Goal: Transaction & Acquisition: Purchase product/service

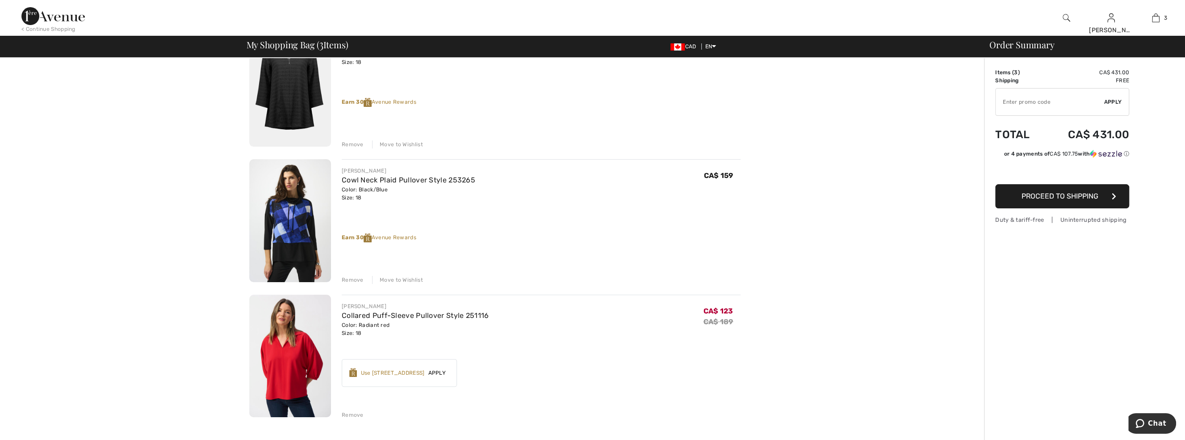
scroll to position [121, 0]
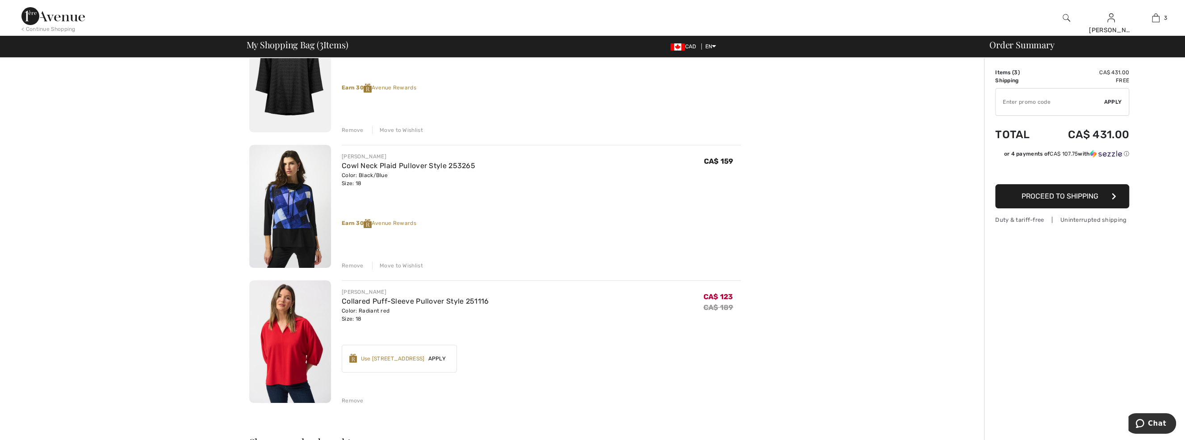
click at [288, 351] on img at bounding box center [290, 341] width 82 height 123
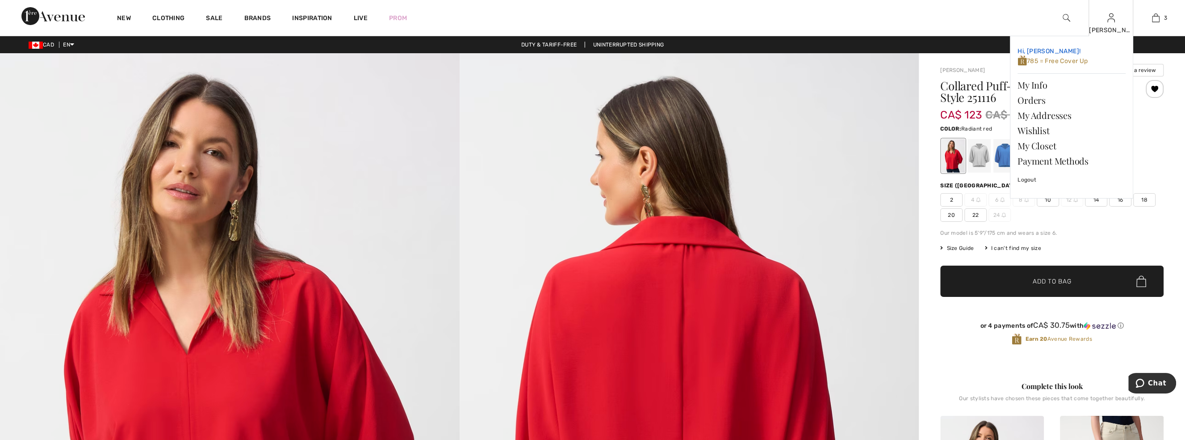
click at [1069, 63] on span "785 = Free Cover Up" at bounding box center [1052, 61] width 70 height 8
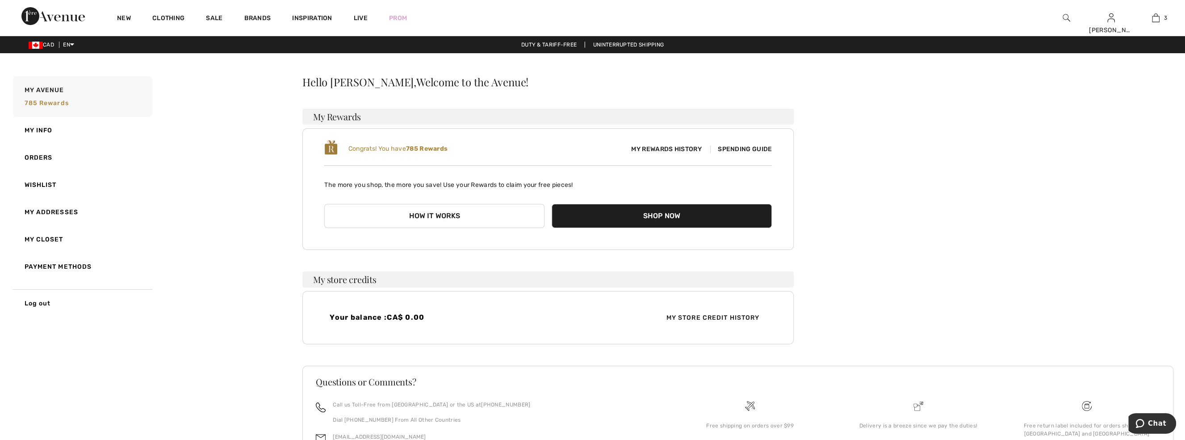
click at [689, 148] on span "My Rewards History" at bounding box center [666, 148] width 84 height 9
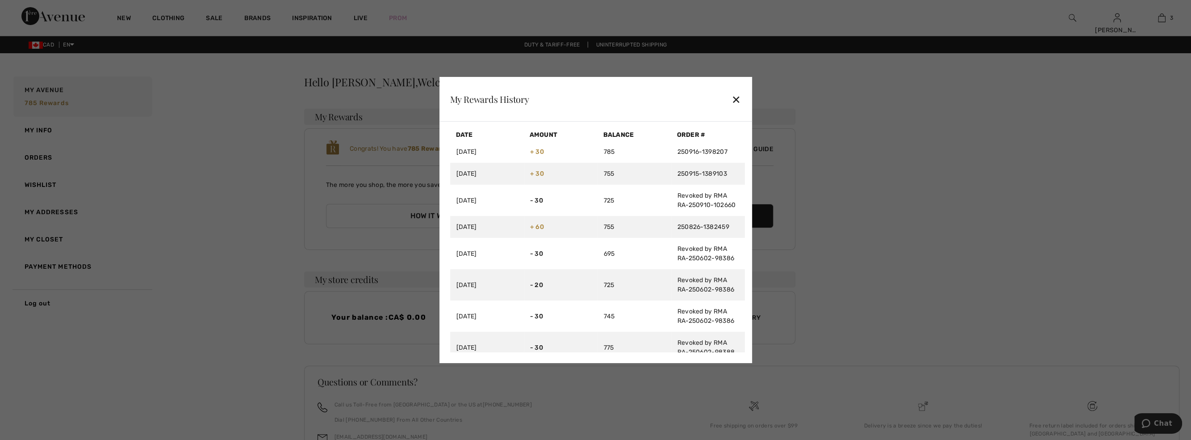
click at [740, 97] on div "✕" at bounding box center [736, 99] width 9 height 19
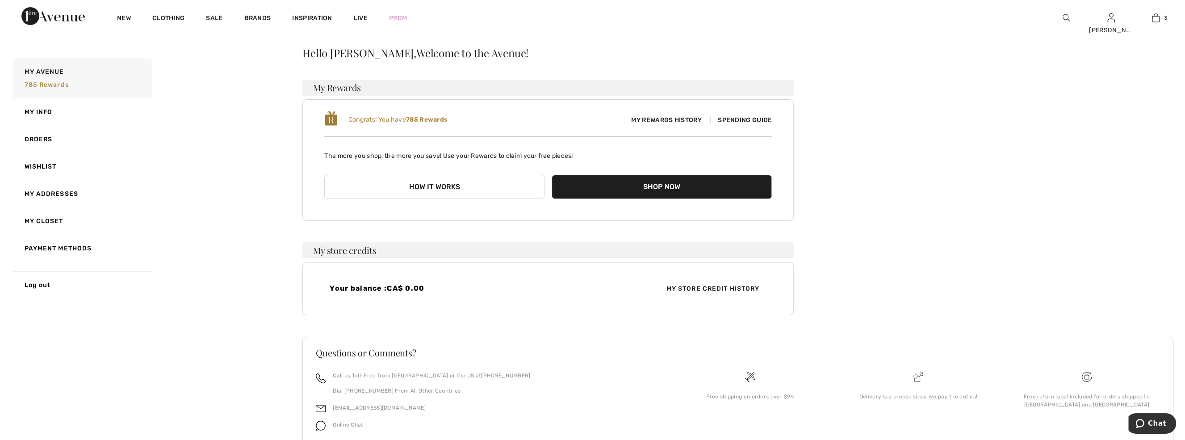
scroll to position [65, 0]
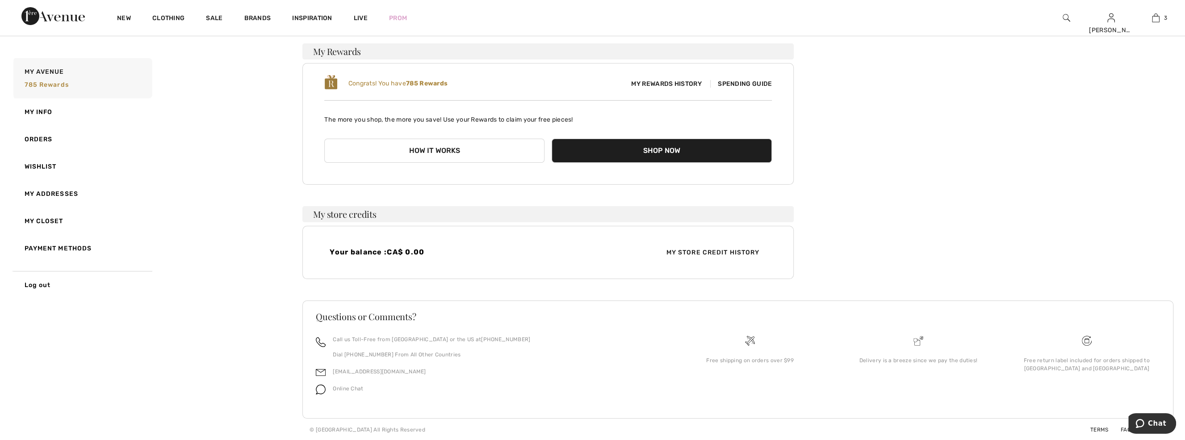
click at [445, 149] on button "How it works" at bounding box center [434, 150] width 220 height 24
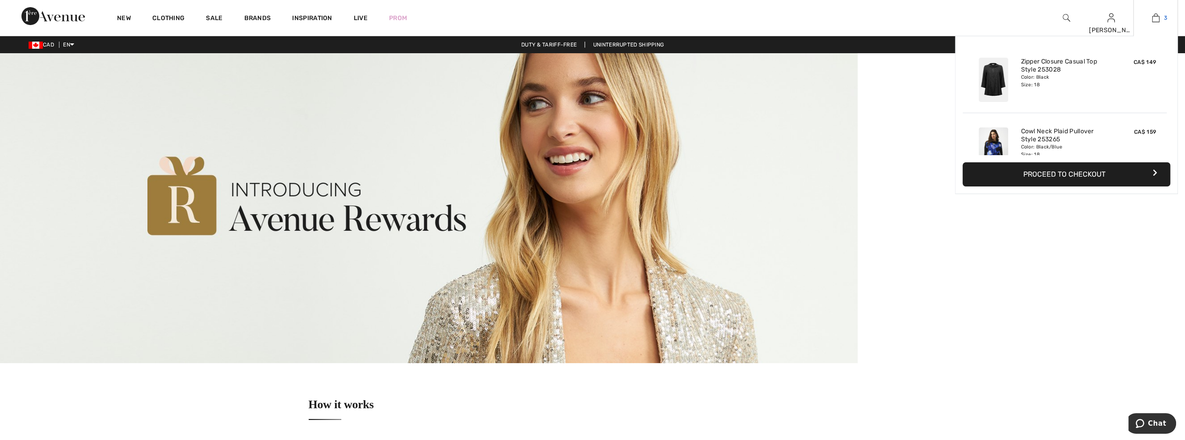
click at [1158, 18] on img at bounding box center [1156, 18] width 8 height 11
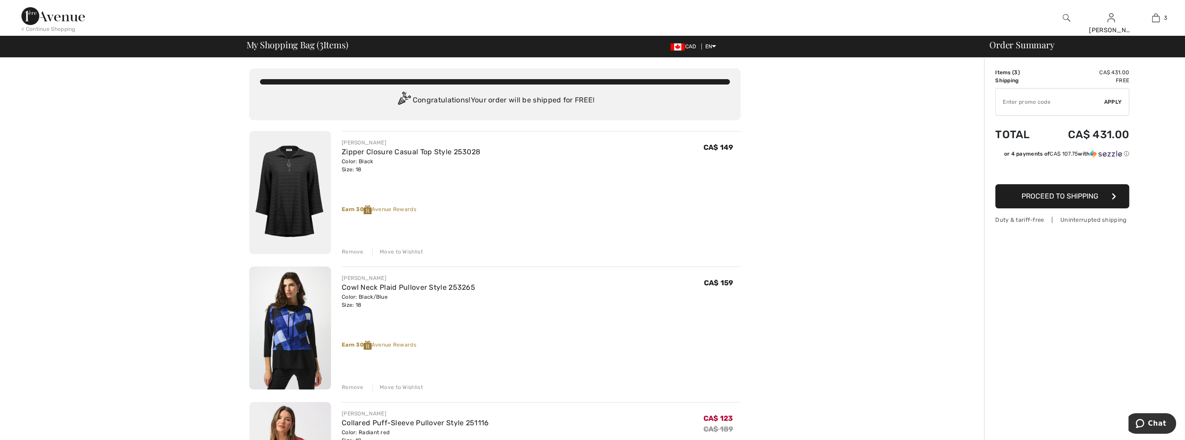
click at [301, 190] on img at bounding box center [290, 192] width 82 height 123
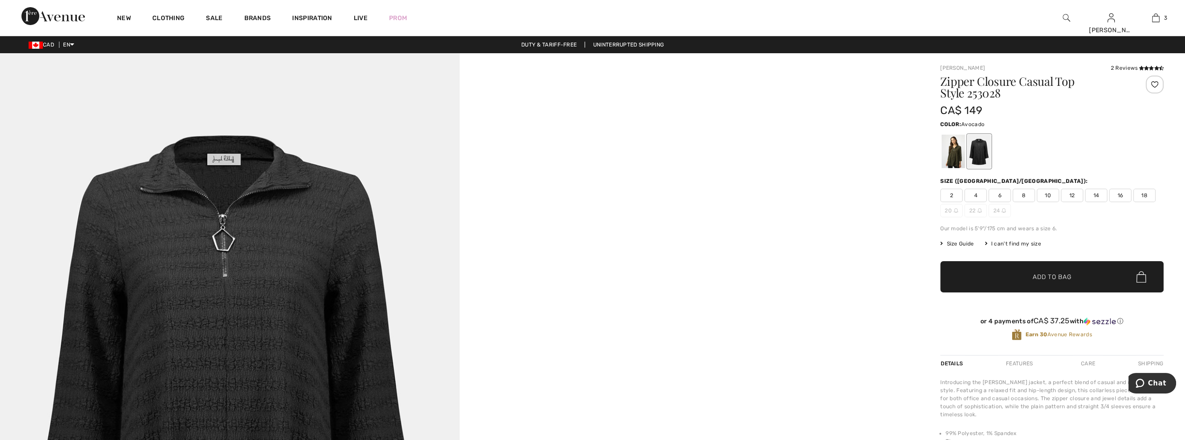
click at [948, 156] on div at bounding box center [953, 150] width 23 height 33
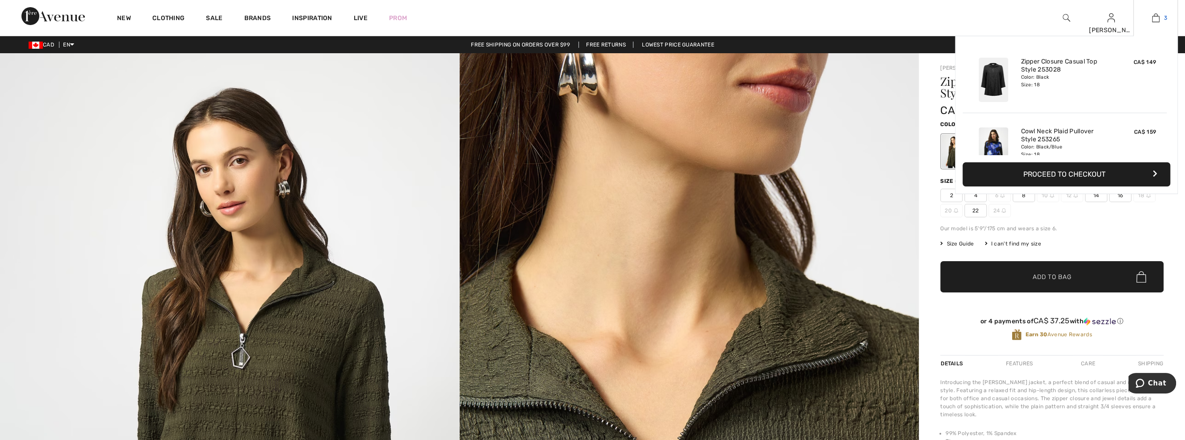
click at [1155, 20] on img at bounding box center [1156, 18] width 8 height 11
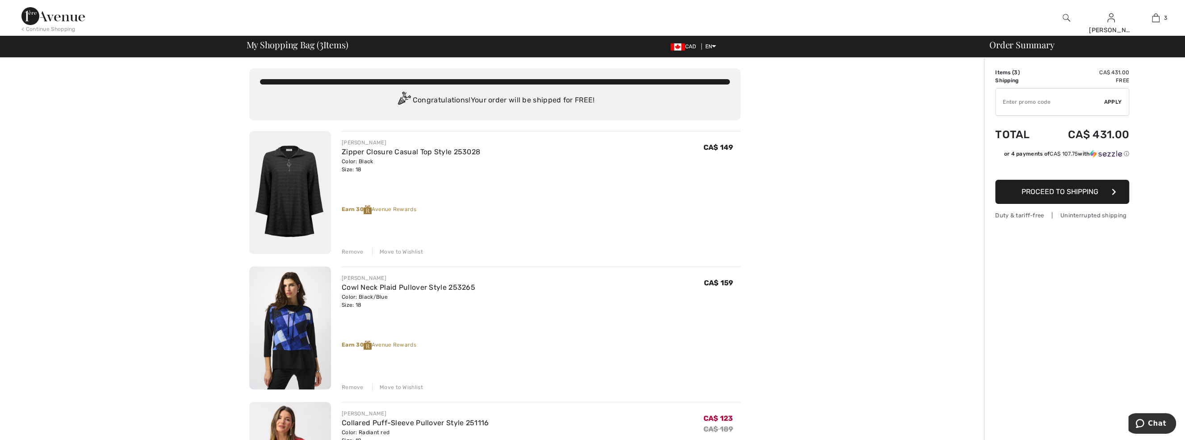
click at [297, 332] on img at bounding box center [290, 327] width 82 height 123
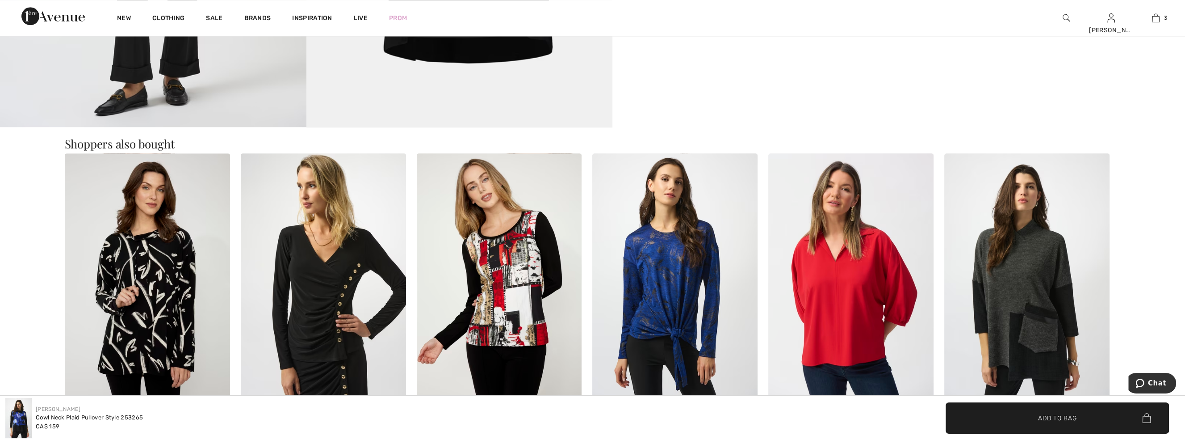
scroll to position [1096, 0]
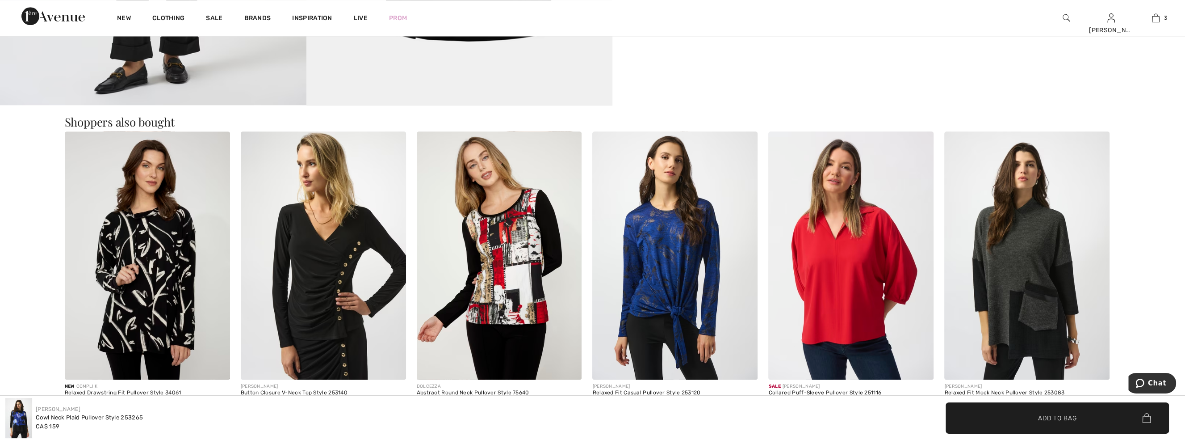
click at [850, 329] on img at bounding box center [850, 255] width 165 height 248
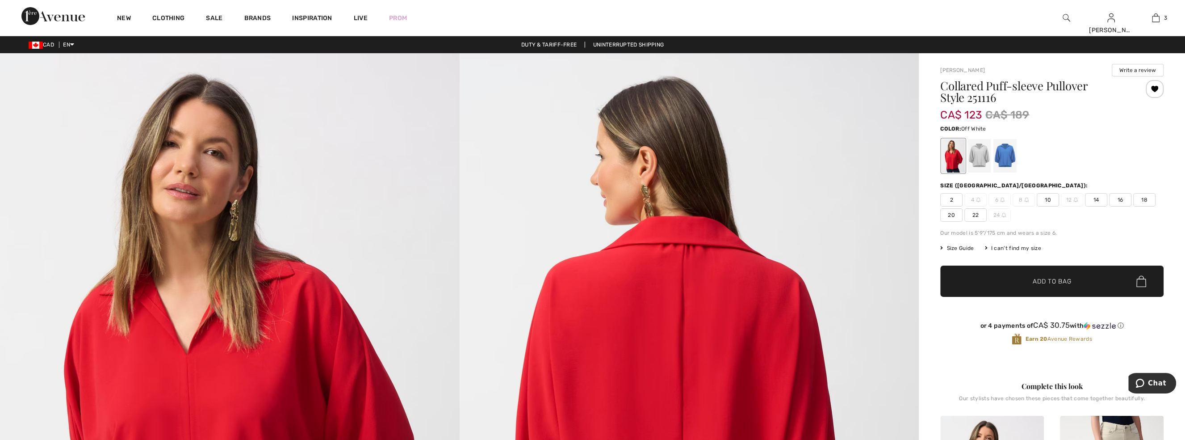
click at [987, 150] on div at bounding box center [978, 155] width 23 height 33
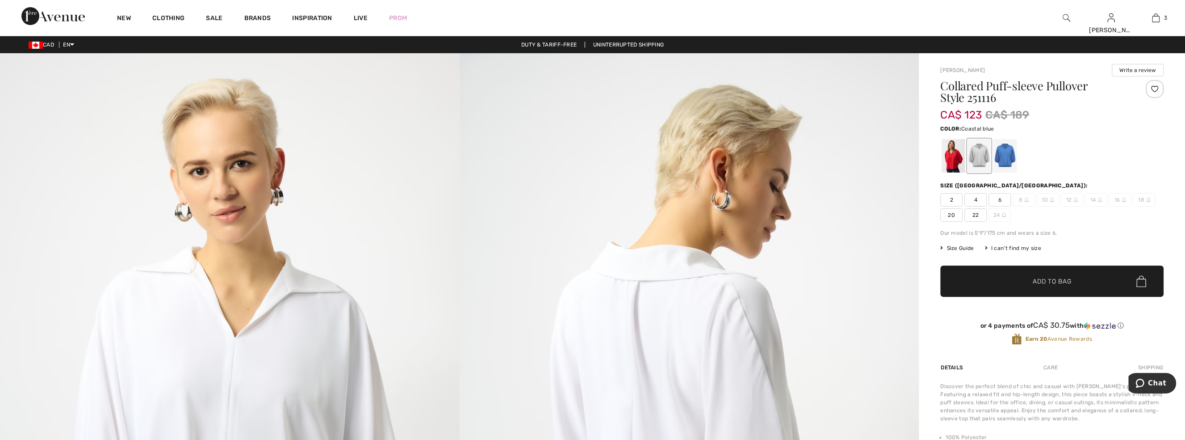
click at [1014, 158] on div at bounding box center [1004, 155] width 23 height 33
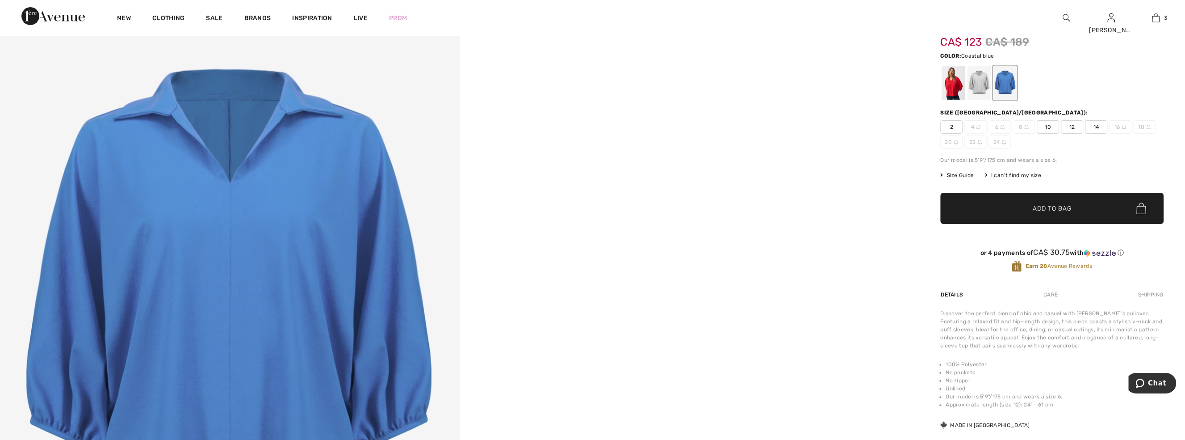
scroll to position [40, 0]
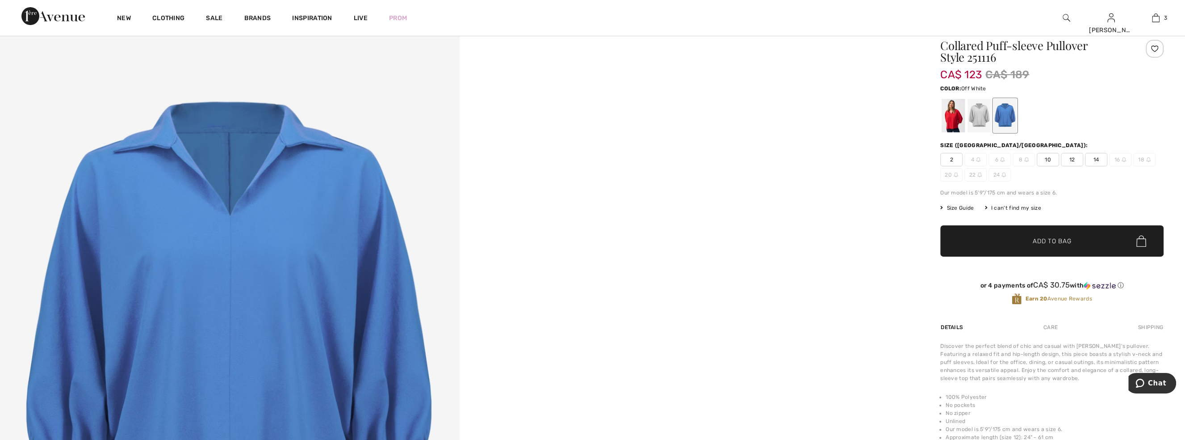
click at [979, 111] on div at bounding box center [978, 115] width 23 height 33
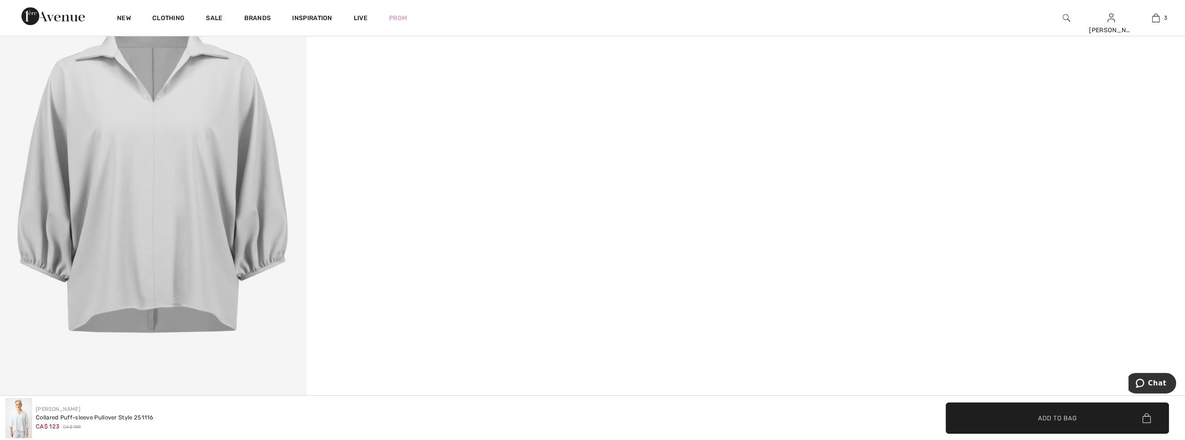
scroll to position [690, 0]
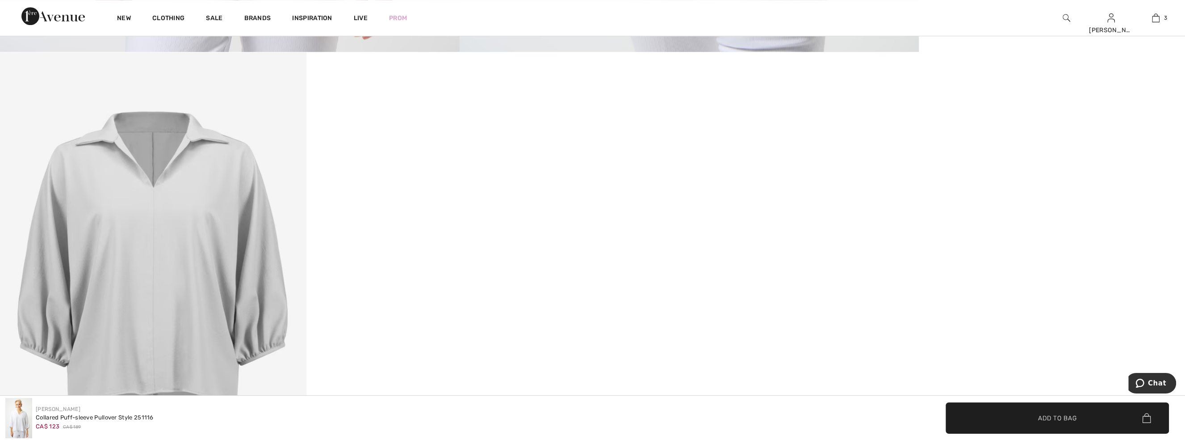
click at [47, 17] on img at bounding box center [52, 16] width 63 height 18
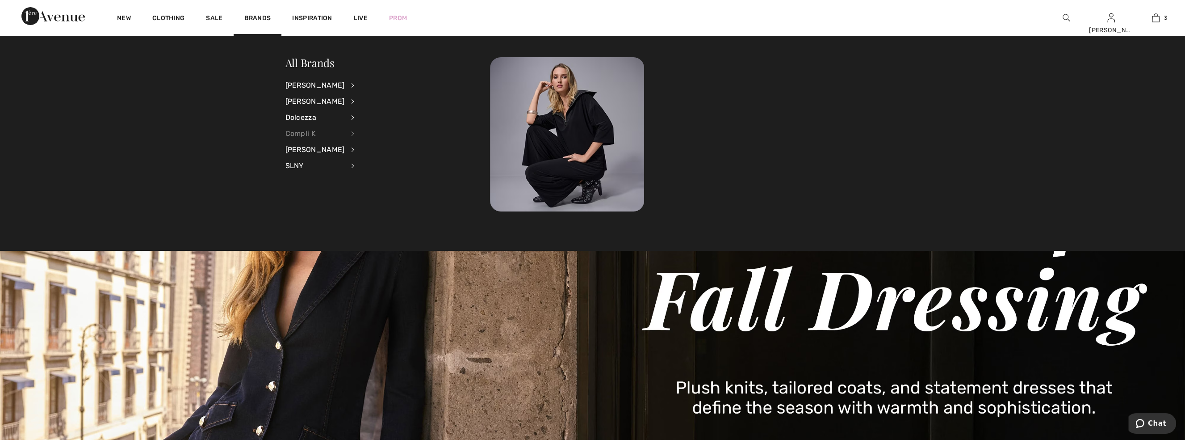
click at [309, 130] on div "Compli K" at bounding box center [314, 134] width 59 height 16
click at [378, 83] on link "View All" at bounding box center [400, 84] width 69 height 15
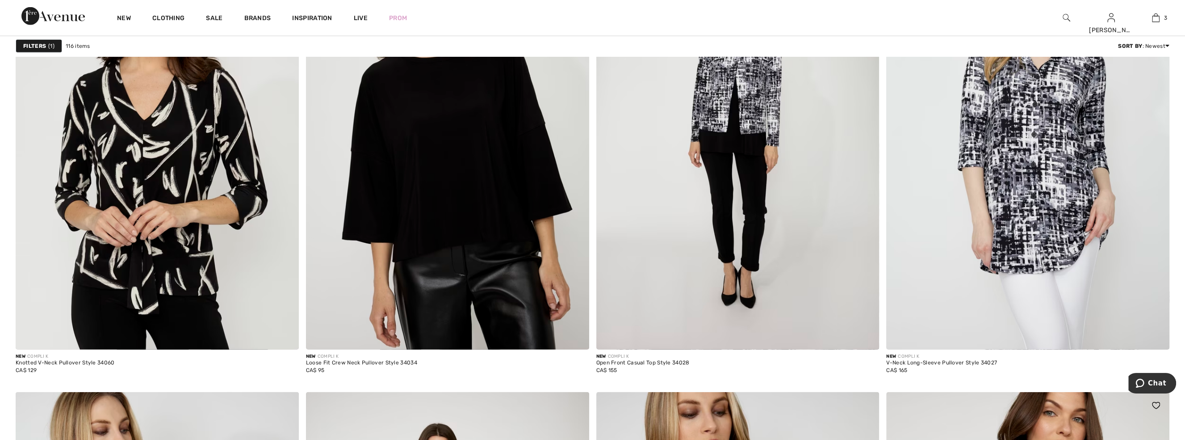
scroll to position [2517, 0]
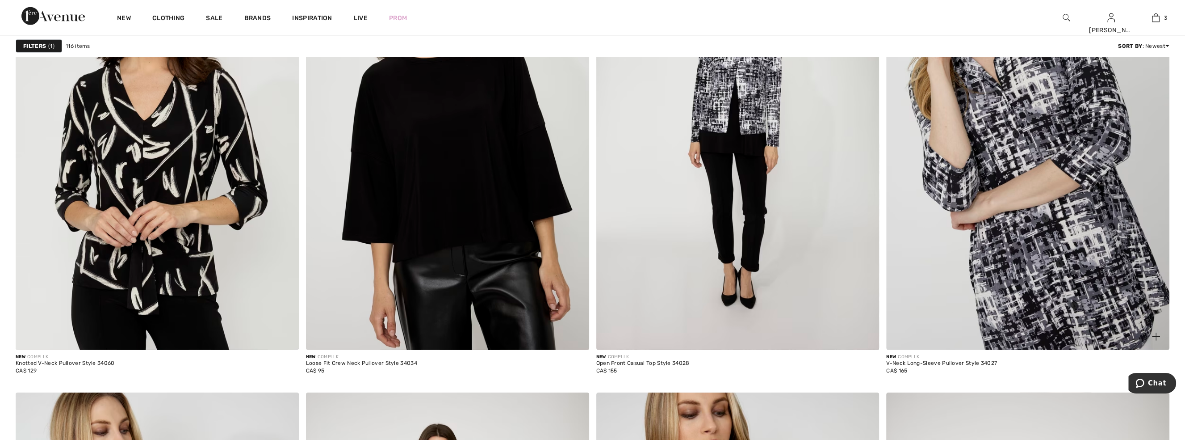
click at [1062, 313] on img at bounding box center [1027, 137] width 283 height 425
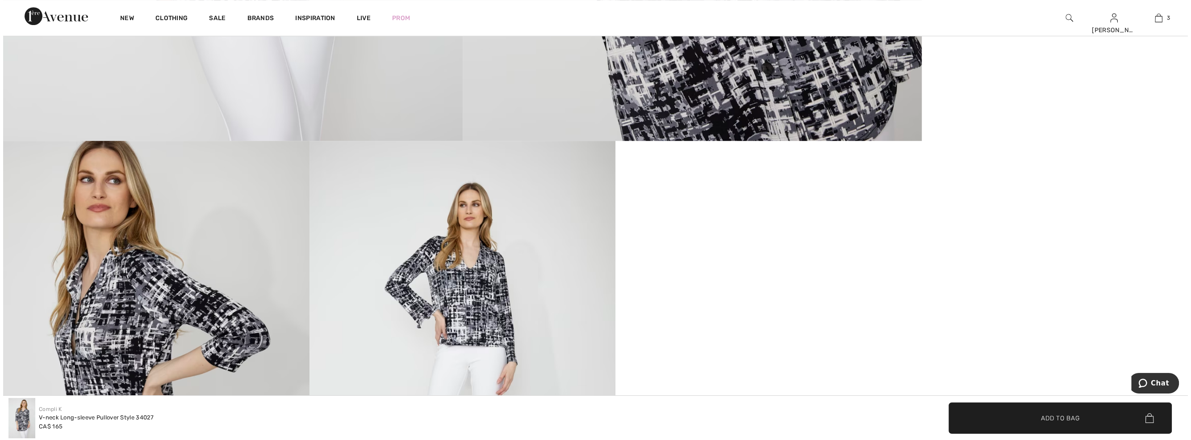
scroll to position [690, 0]
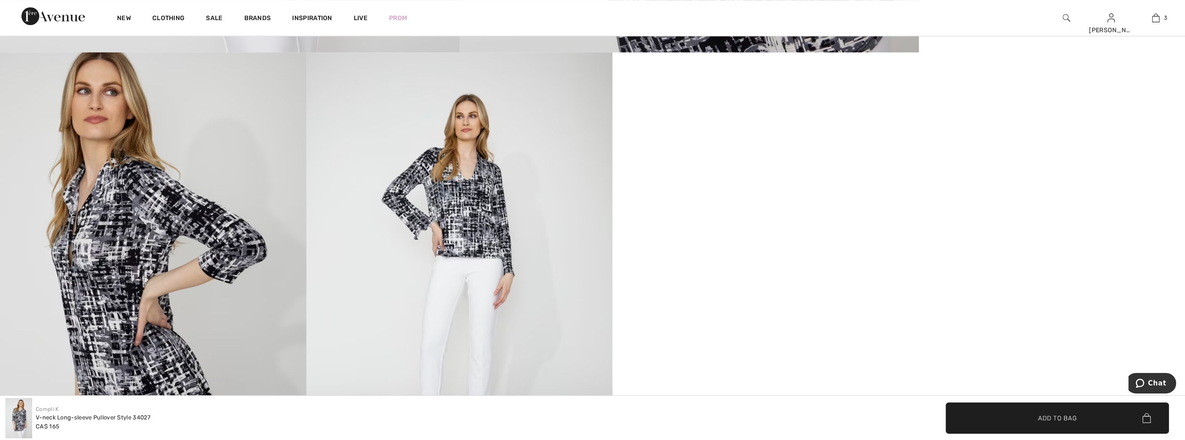
click at [473, 239] on img at bounding box center [459, 281] width 306 height 459
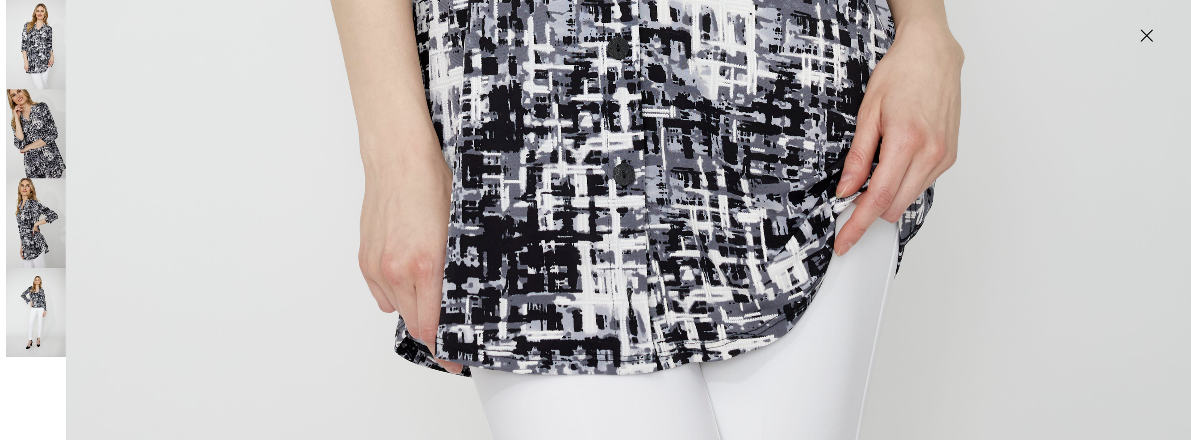
scroll to position [1096, 0]
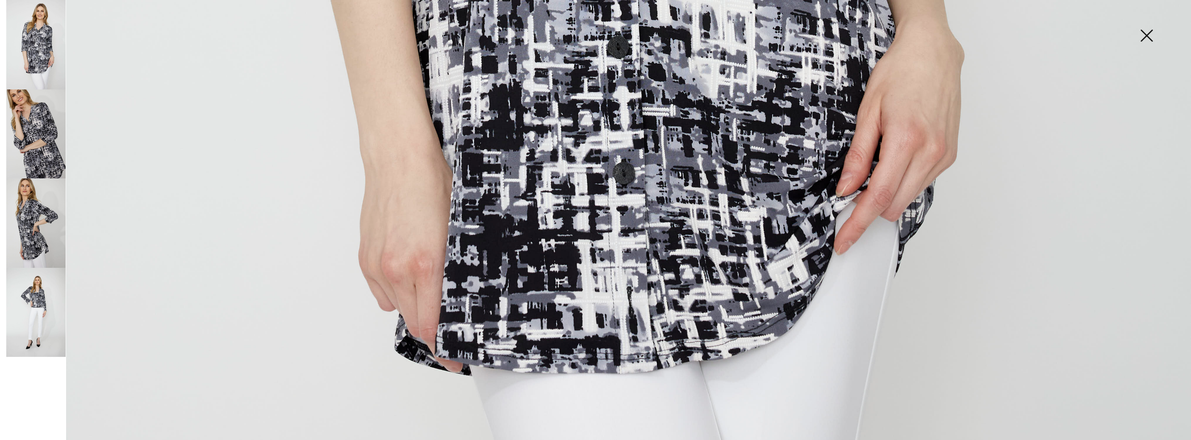
click at [36, 305] on img at bounding box center [35, 312] width 59 height 89
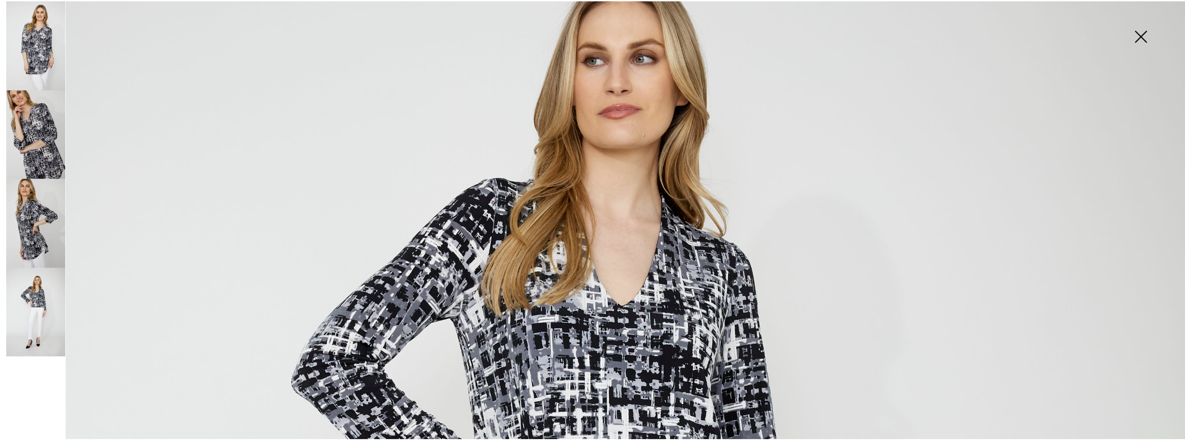
scroll to position [121, 0]
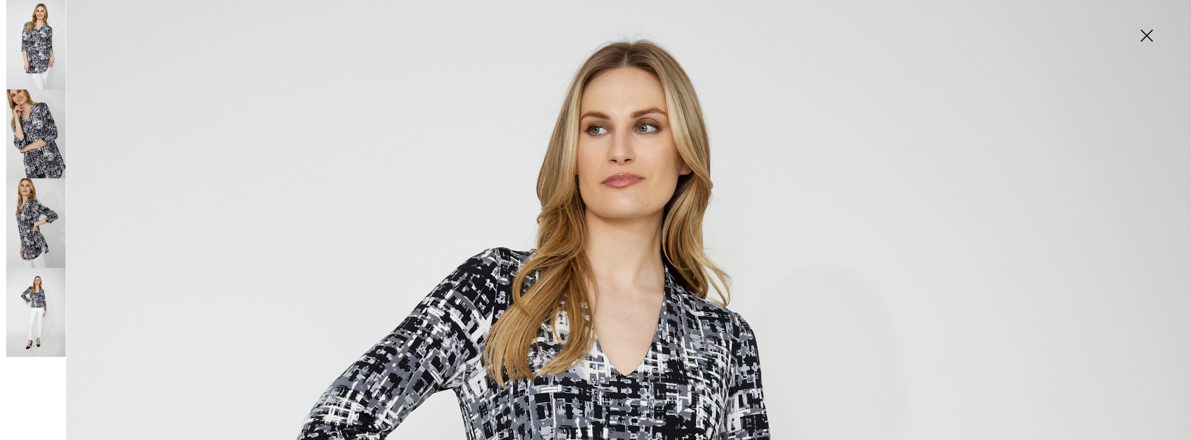
click at [1149, 35] on img at bounding box center [1146, 36] width 45 height 46
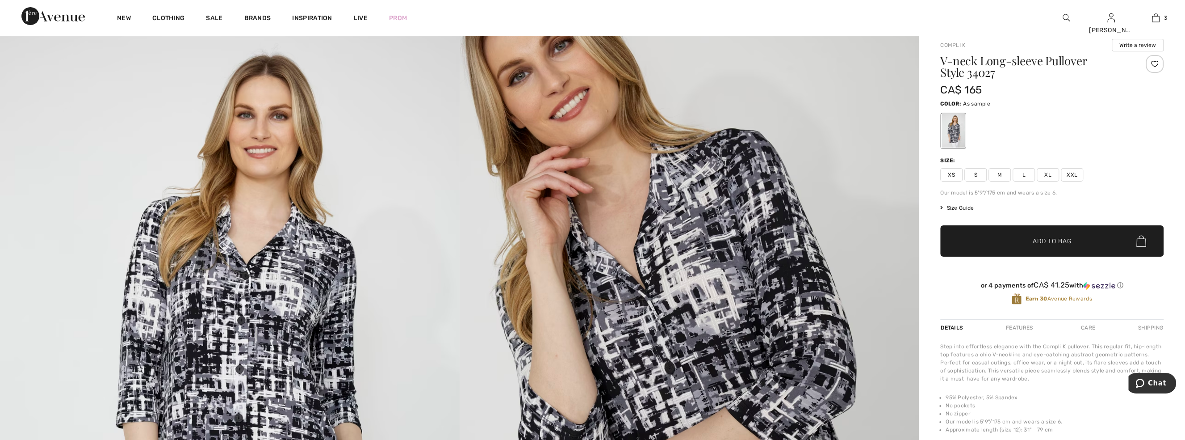
scroll to position [0, 0]
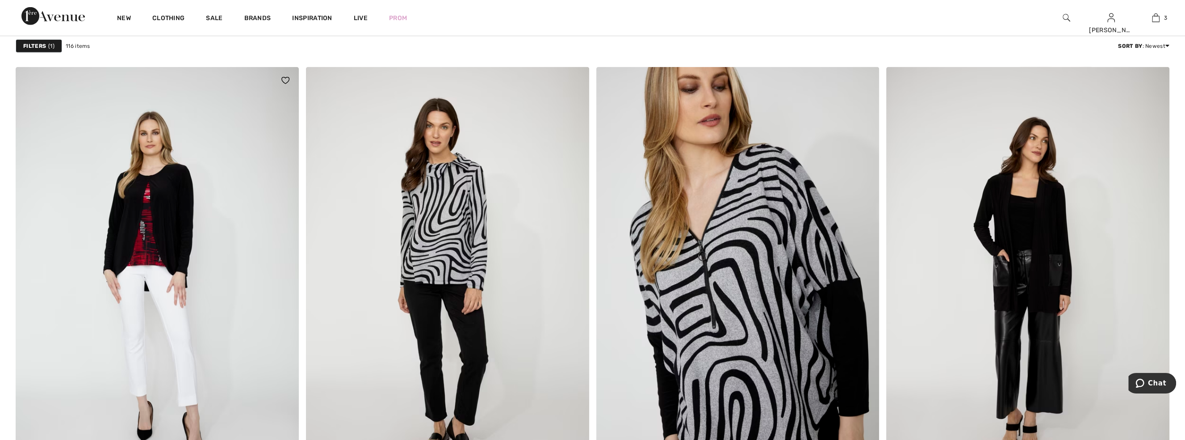
scroll to position [2842, 0]
click at [150, 216] on img at bounding box center [157, 279] width 283 height 425
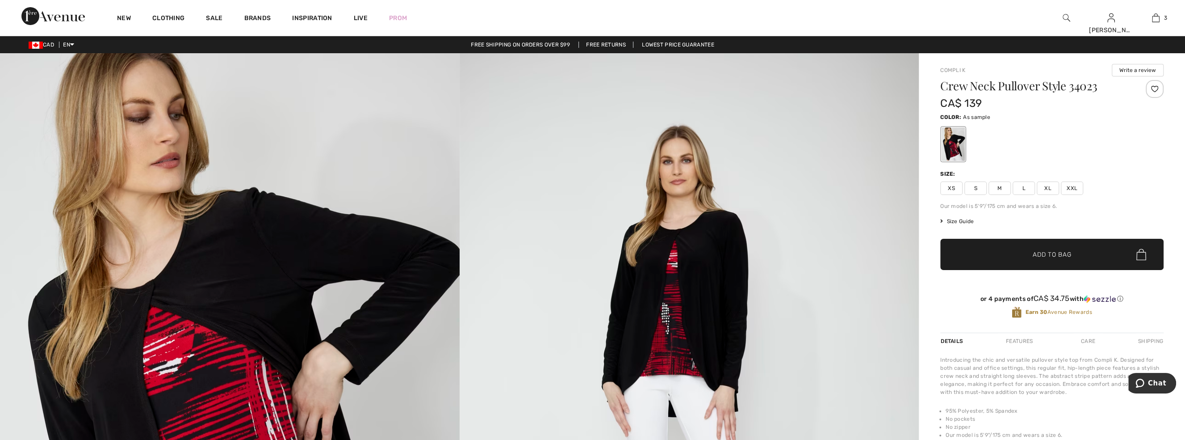
click at [1043, 184] on span "XL" at bounding box center [1048, 187] width 22 height 13
click at [1051, 251] on span "Add to Bag" at bounding box center [1052, 254] width 38 height 9
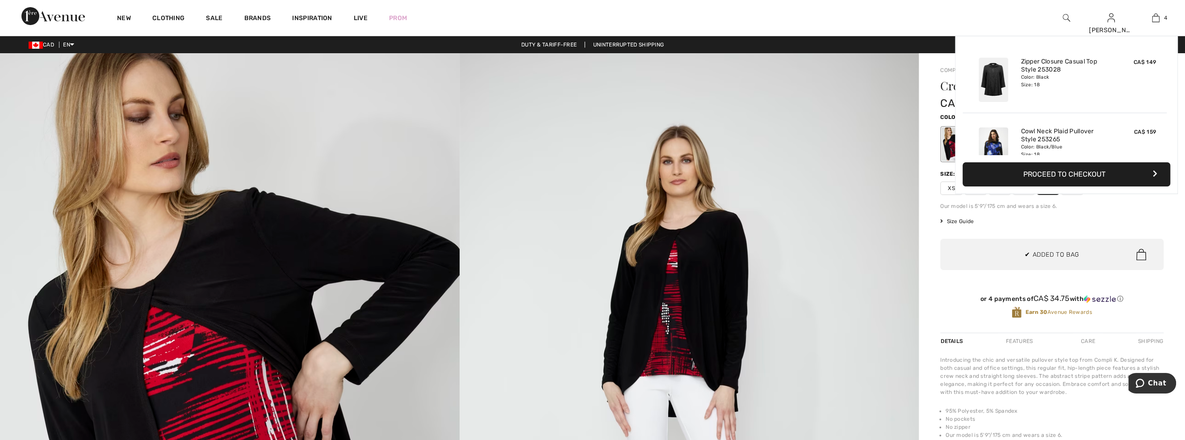
scroll to position [166, 0]
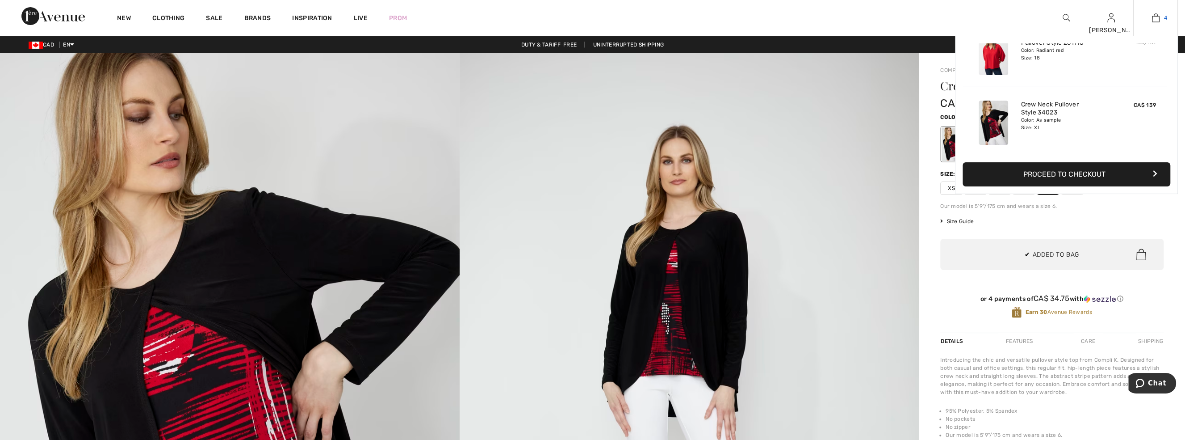
click at [1158, 18] on img at bounding box center [1156, 18] width 8 height 11
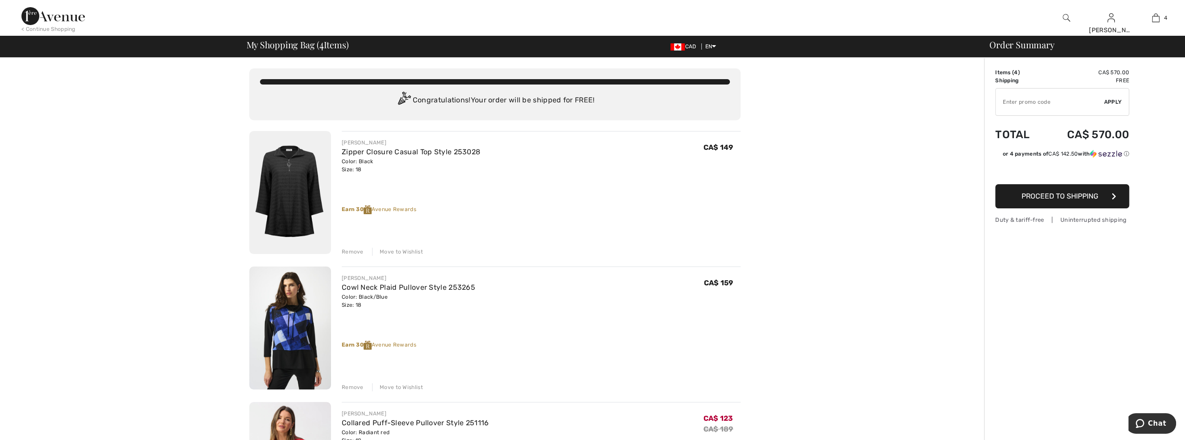
click at [351, 249] on div "Remove" at bounding box center [353, 251] width 22 height 8
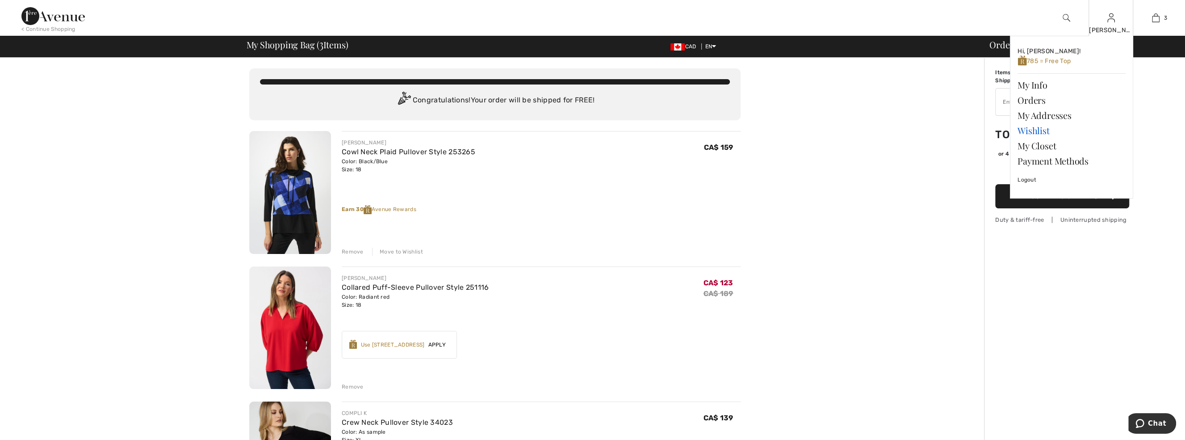
click at [1037, 128] on link "Wishlist" at bounding box center [1071, 130] width 108 height 15
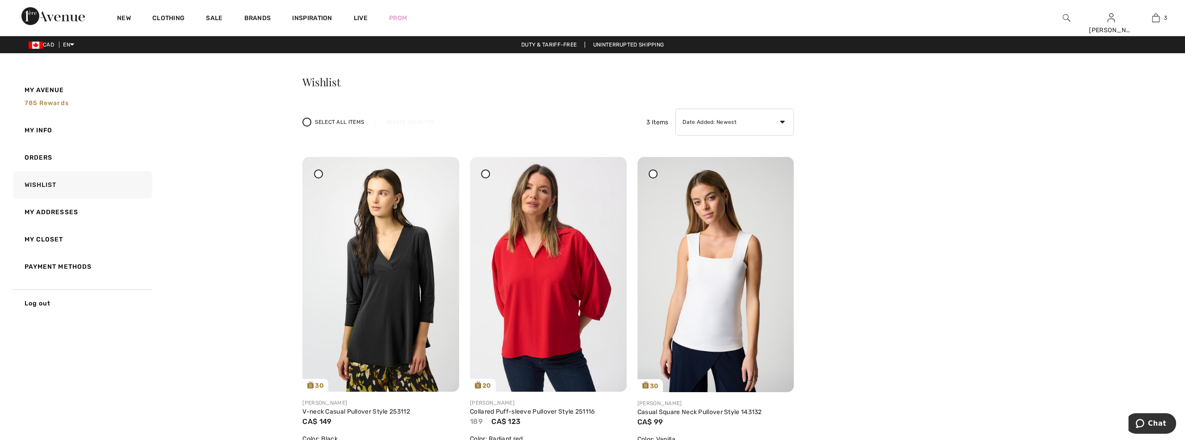
scroll to position [40, 0]
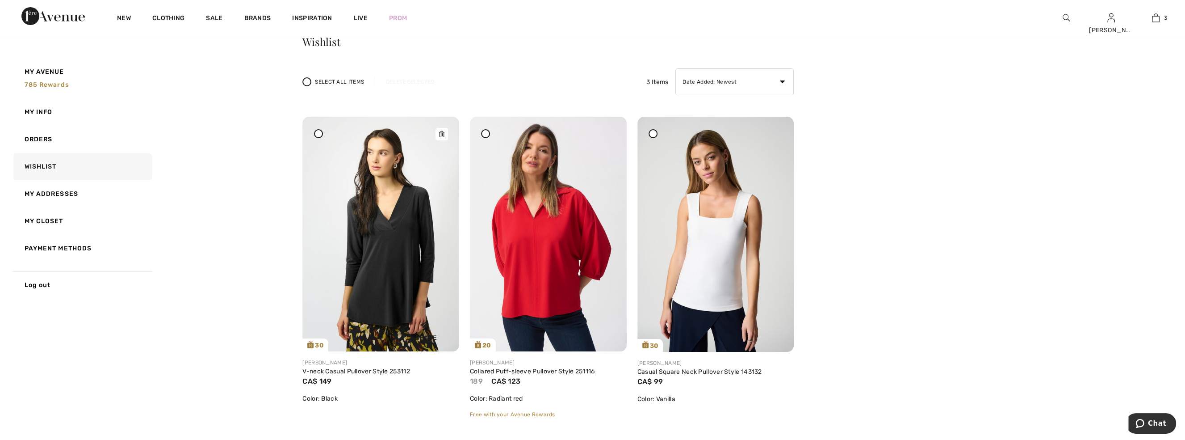
click at [372, 301] on img at bounding box center [380, 234] width 157 height 234
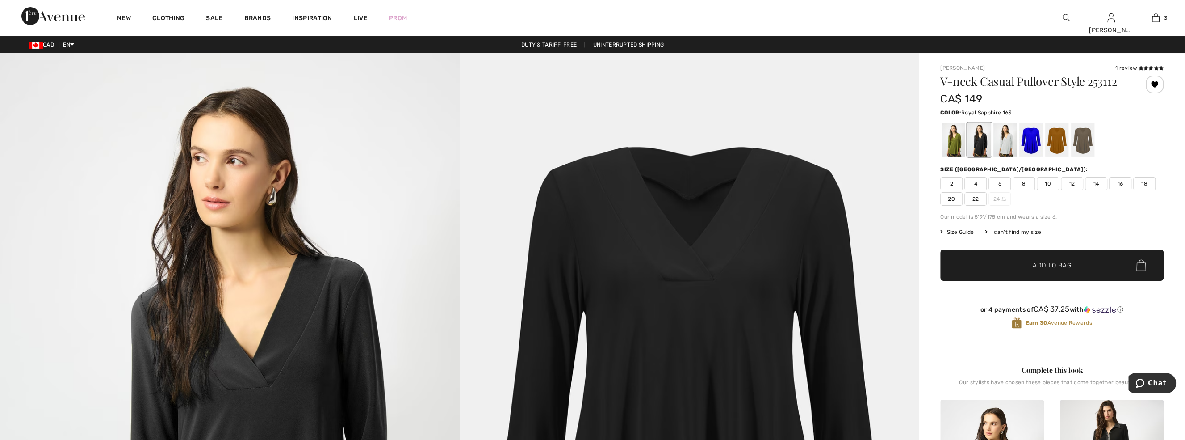
click at [1038, 143] on div at bounding box center [1030, 139] width 23 height 33
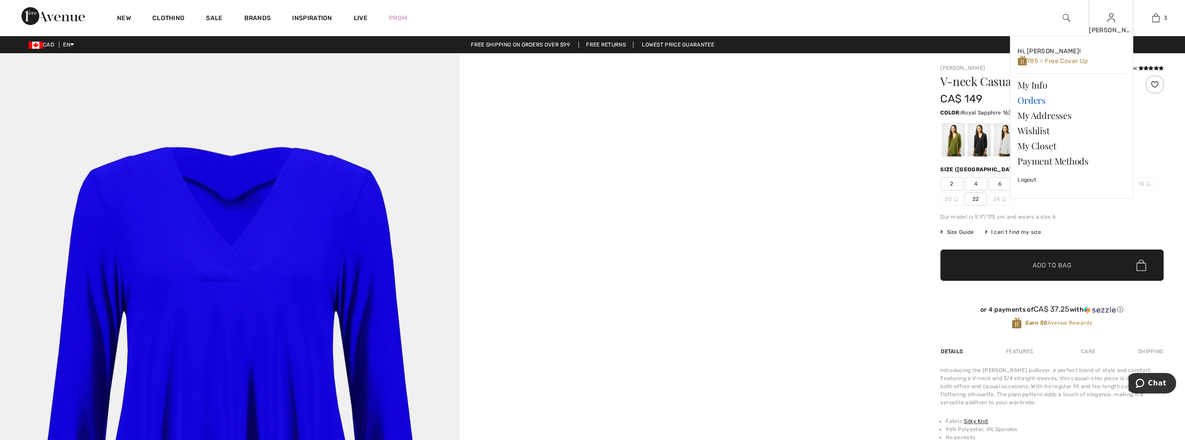
click at [1036, 102] on link "Orders" at bounding box center [1071, 99] width 108 height 15
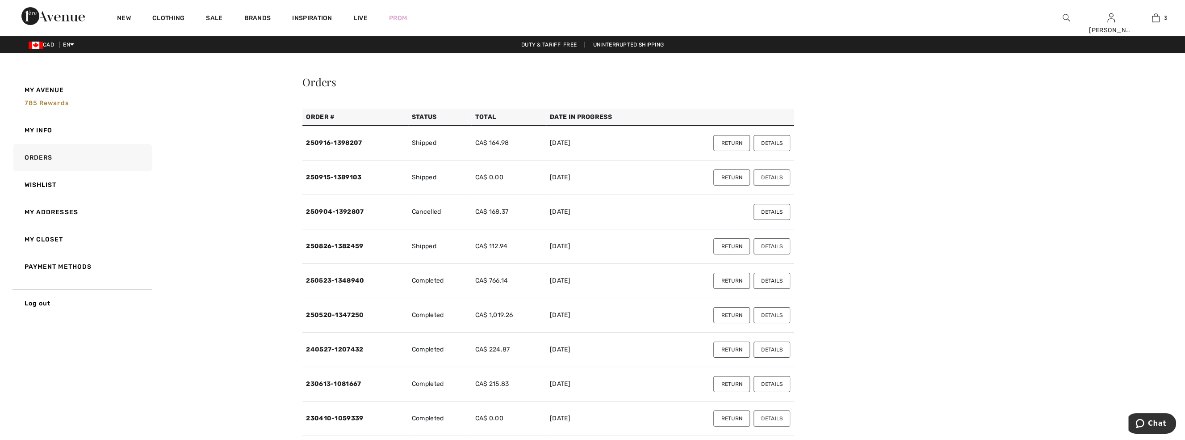
click at [775, 212] on button "Details" at bounding box center [772, 212] width 37 height 16
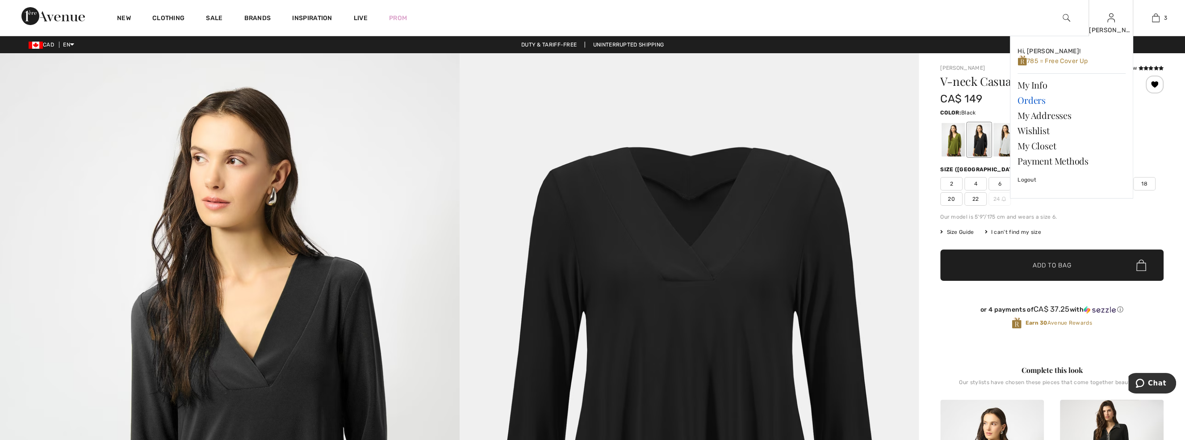
click at [1033, 100] on link "Orders" at bounding box center [1071, 99] width 108 height 15
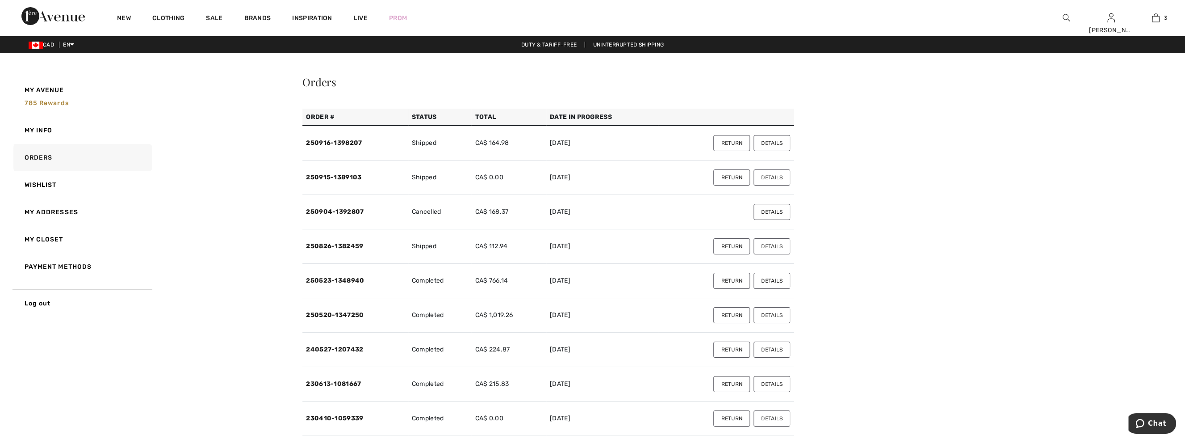
click at [781, 177] on button "Details" at bounding box center [772, 177] width 37 height 16
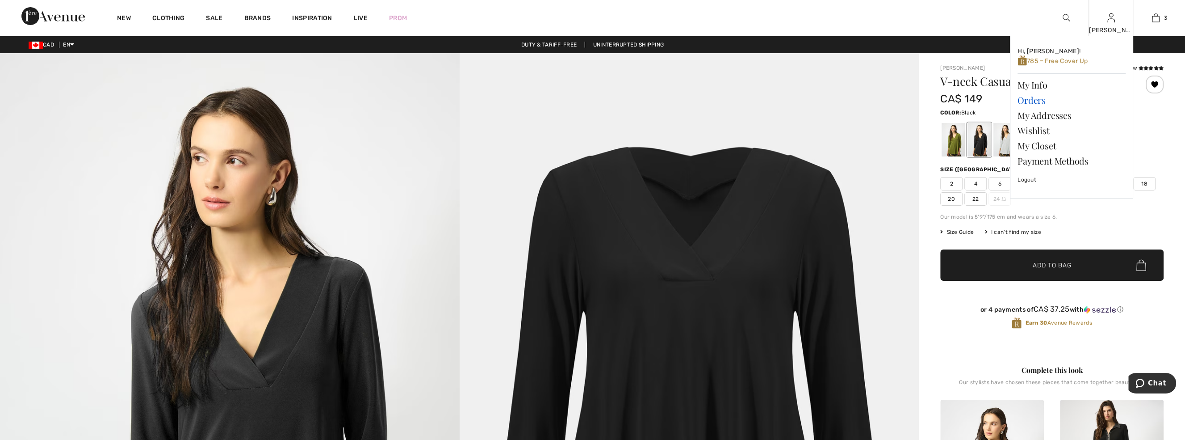
click at [1027, 101] on link "Orders" at bounding box center [1071, 99] width 108 height 15
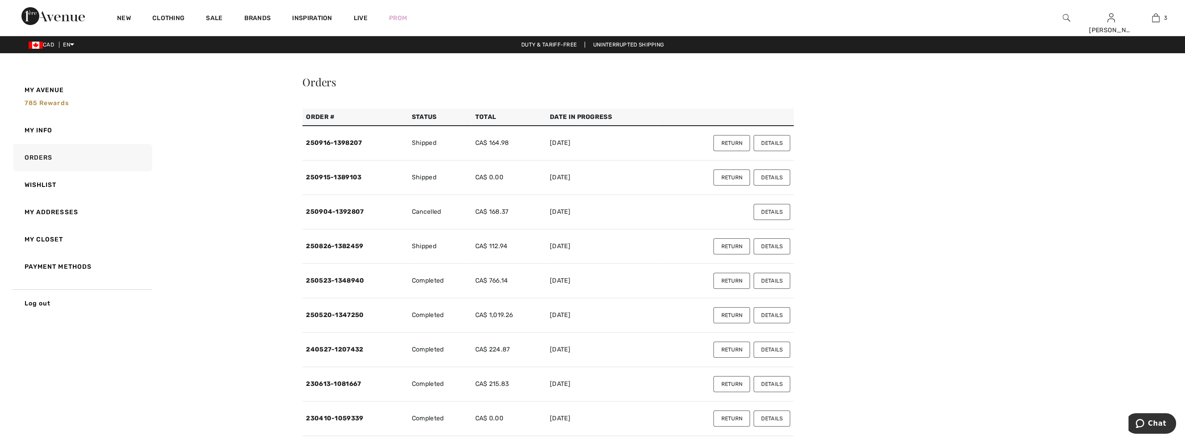
click at [765, 145] on button "Details" at bounding box center [772, 143] width 37 height 16
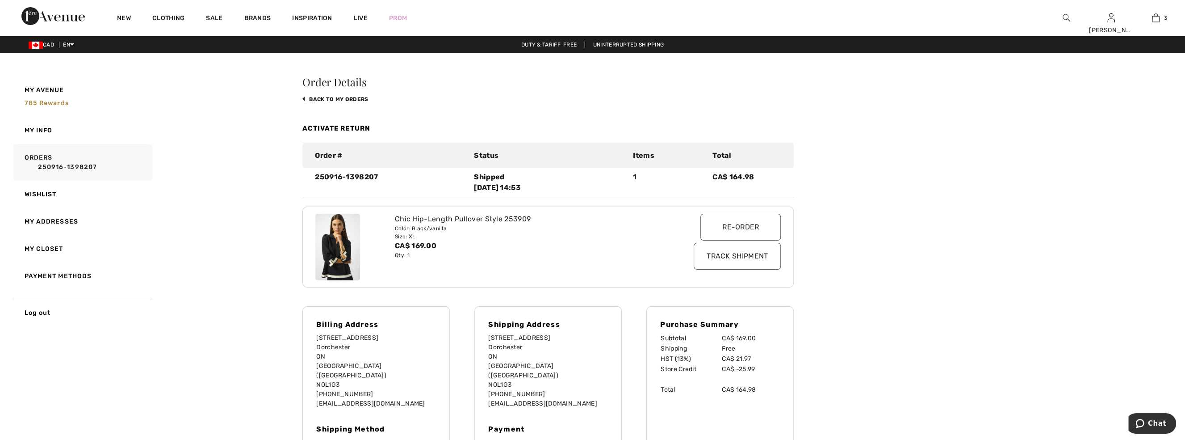
click at [351, 235] on img at bounding box center [337, 247] width 45 height 67
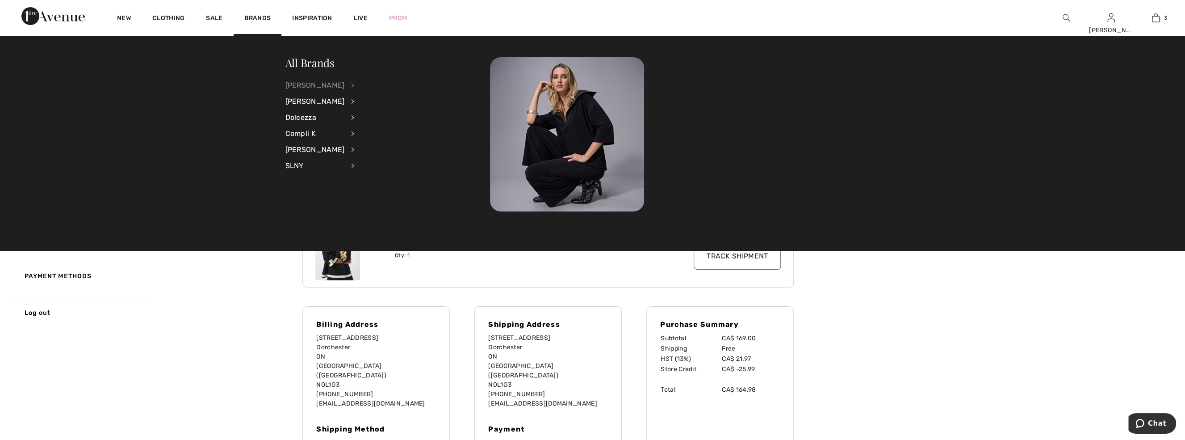
click at [318, 84] on div "[PERSON_NAME]" at bounding box center [314, 85] width 59 height 16
click at [369, 202] on link "Tops" at bounding box center [400, 202] width 69 height 15
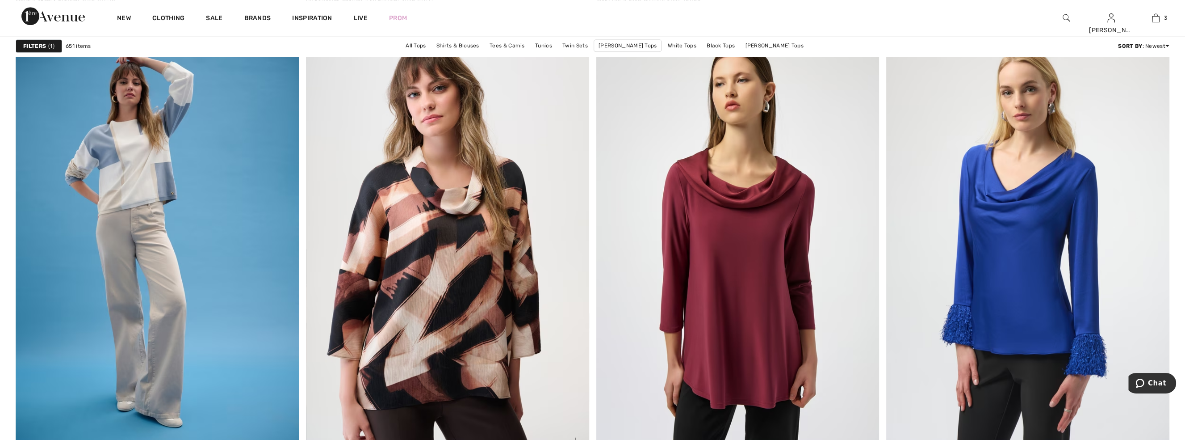
scroll to position [1096, 0]
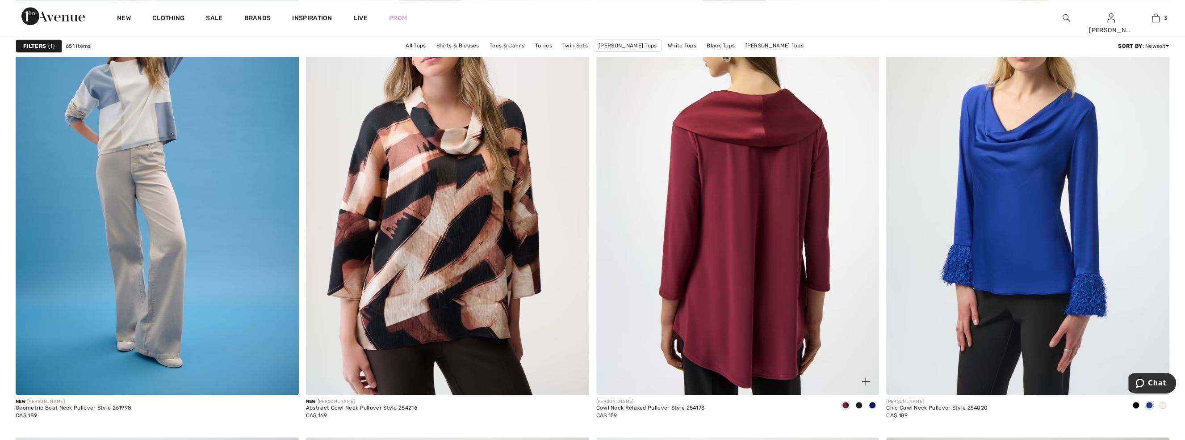
click at [765, 135] on img at bounding box center [737, 182] width 283 height 425
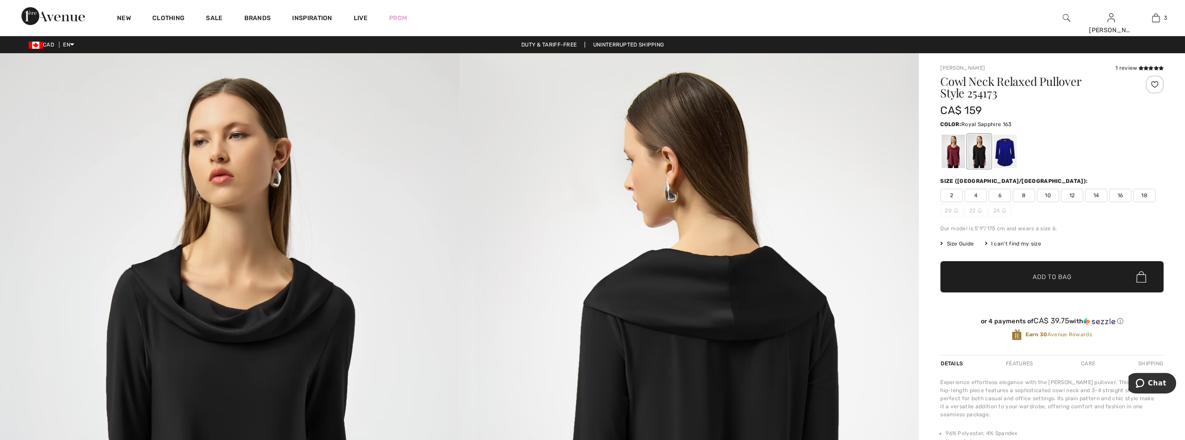
click at [999, 153] on div at bounding box center [1004, 150] width 23 height 33
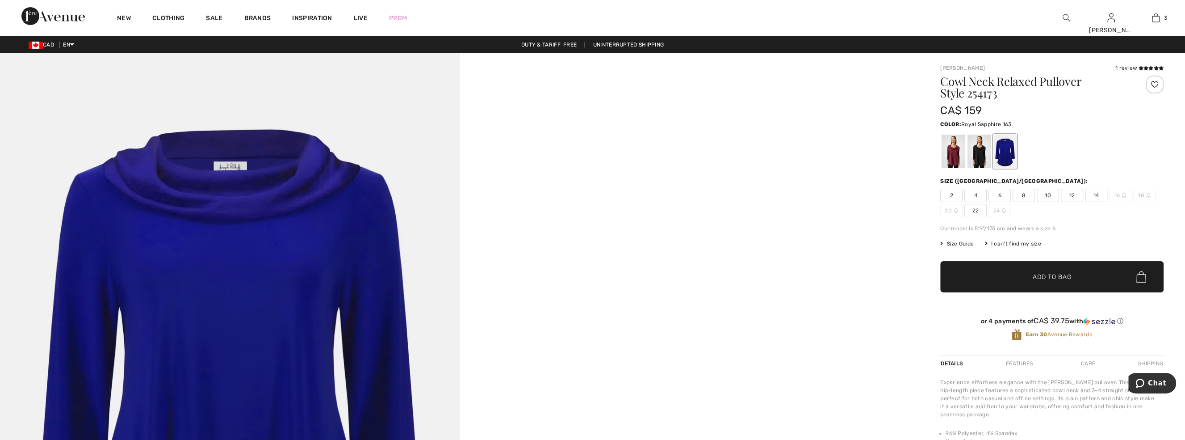
click at [1143, 194] on span "18" at bounding box center [1144, 194] width 22 height 13
click at [1022, 242] on div "I can't find my size" at bounding box center [1012, 243] width 56 height 8
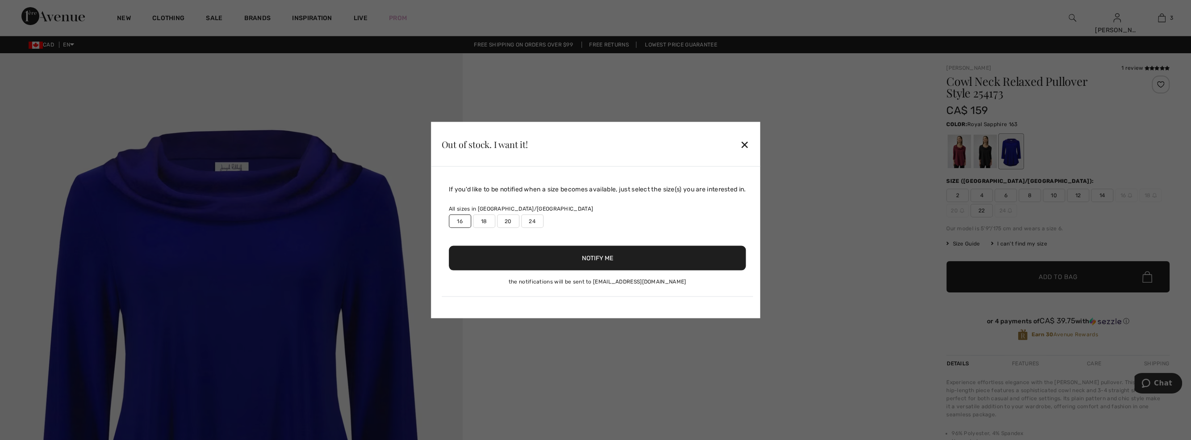
click at [749, 145] on div "✕" at bounding box center [744, 143] width 9 height 19
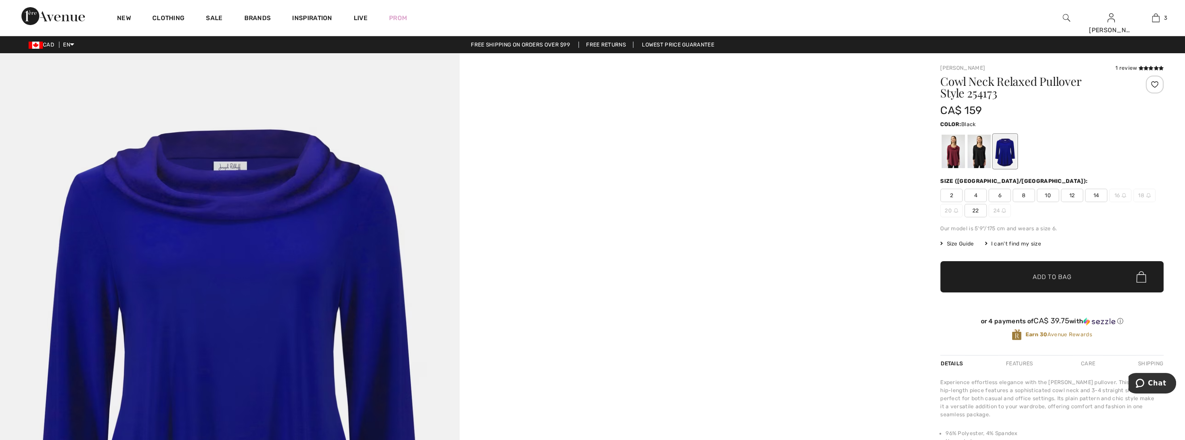
click at [973, 159] on div at bounding box center [978, 150] width 23 height 33
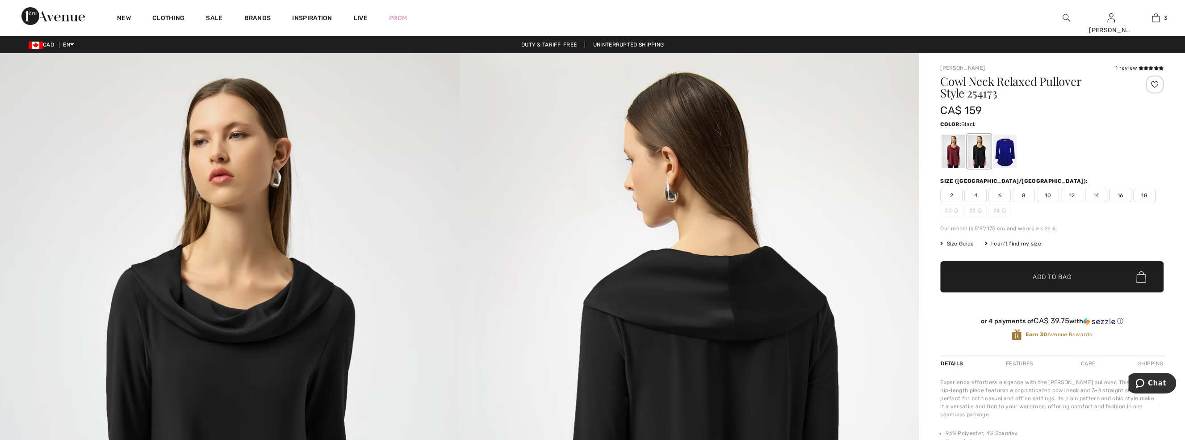
click at [1158, 84] on div at bounding box center [1155, 84] width 18 height 18
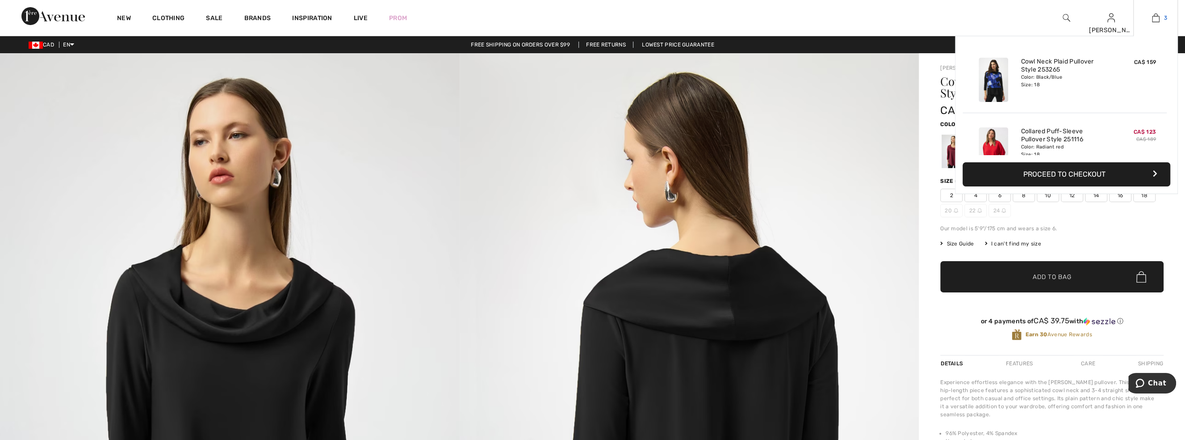
click at [1161, 22] on link "3" at bounding box center [1156, 18] width 44 height 11
